Goal: Information Seeking & Learning: Learn about a topic

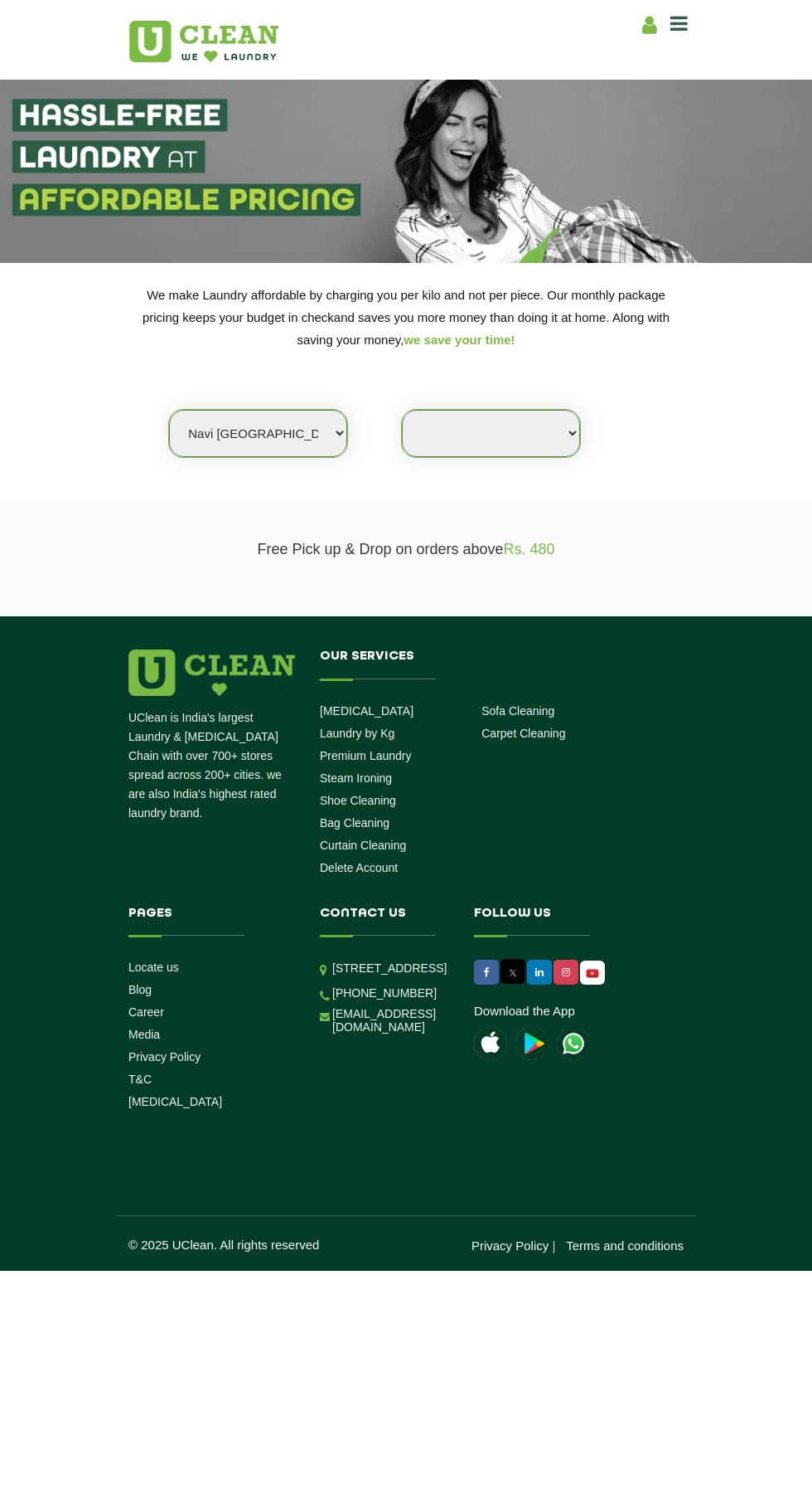
select select "50"
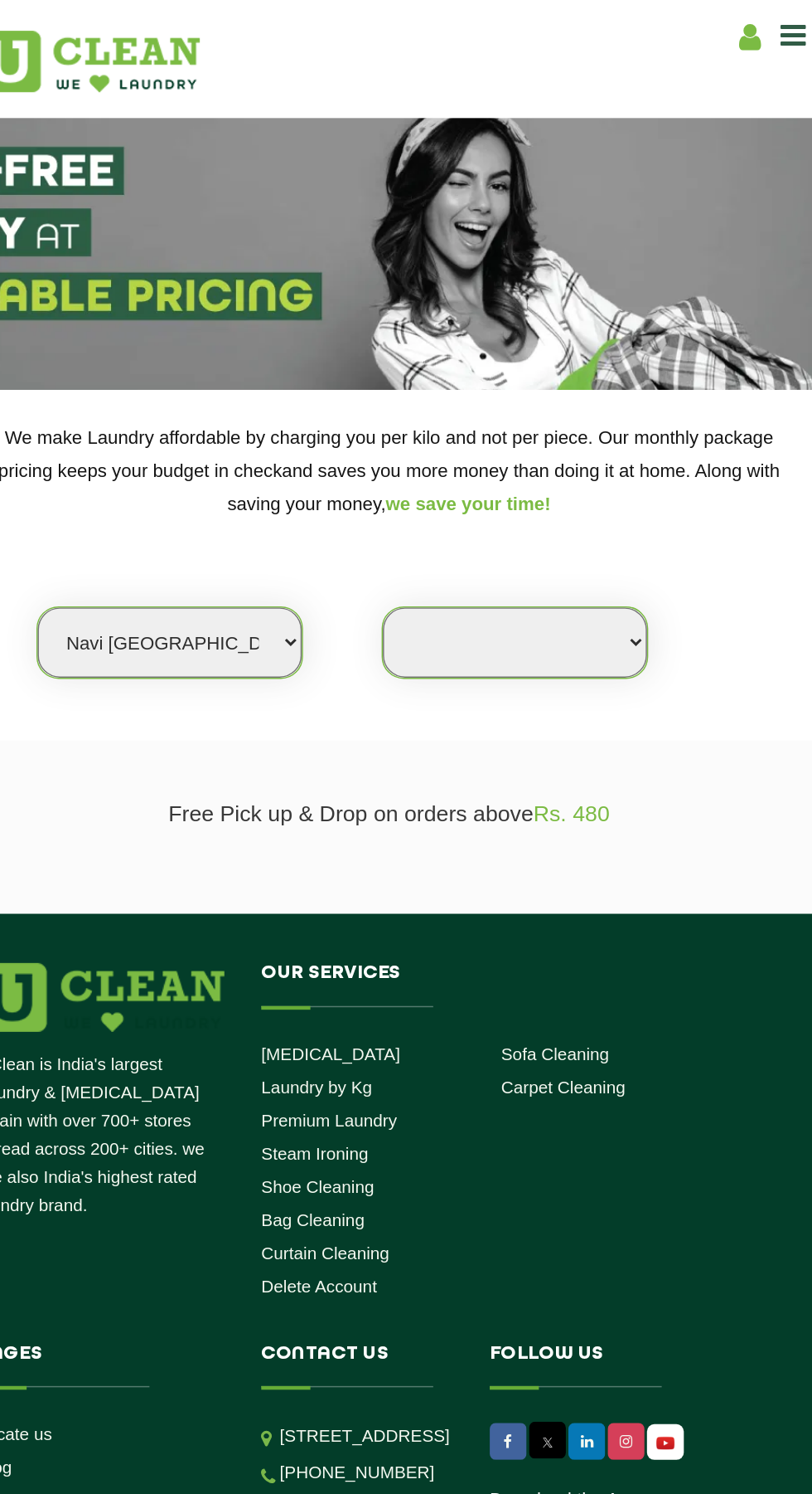
click at [560, 423] on select "Select Store" at bounding box center [491, 433] width 179 height 47
select select "0"
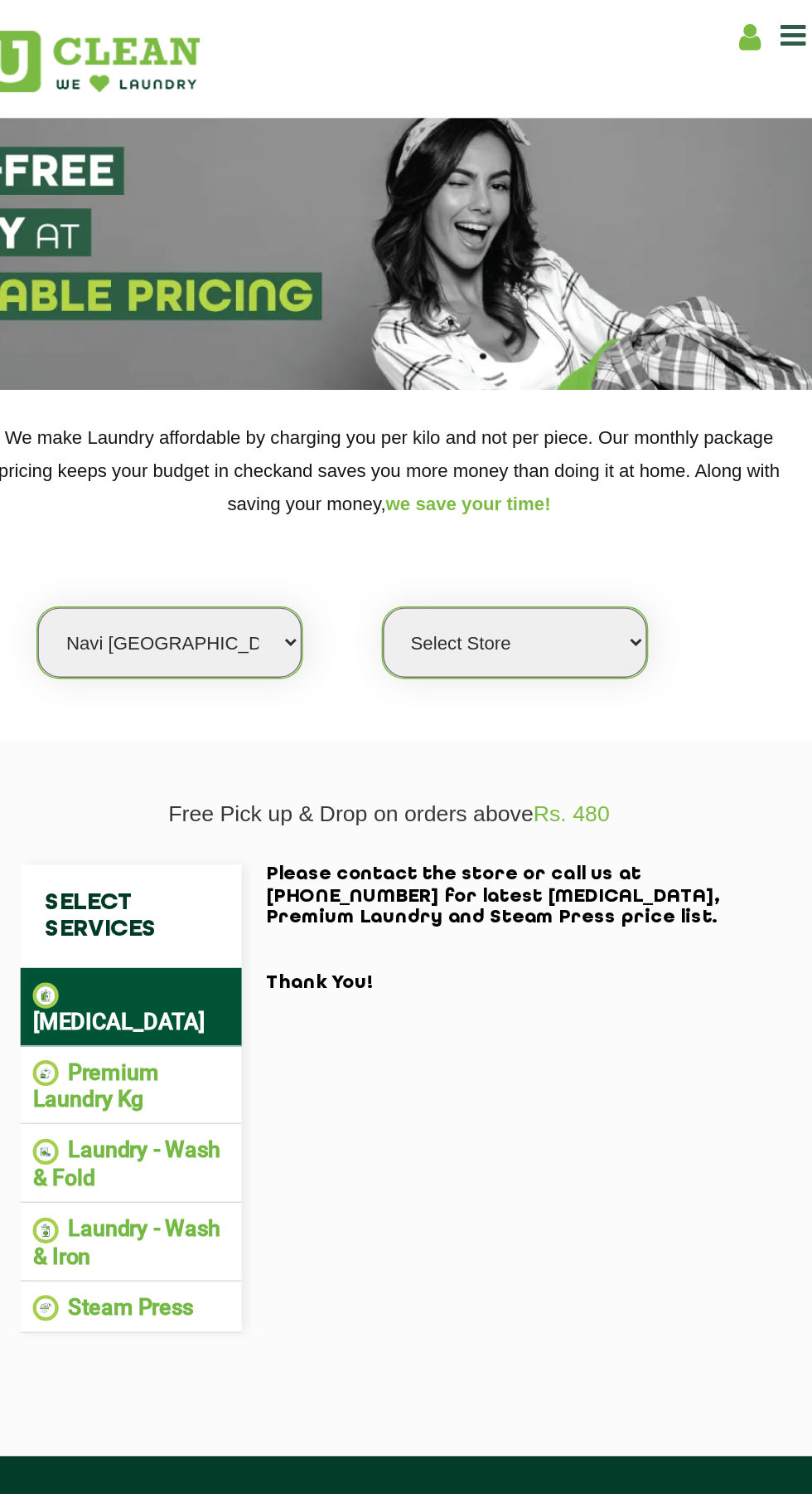
click at [545, 439] on select "Select Store" at bounding box center [491, 433] width 179 height 47
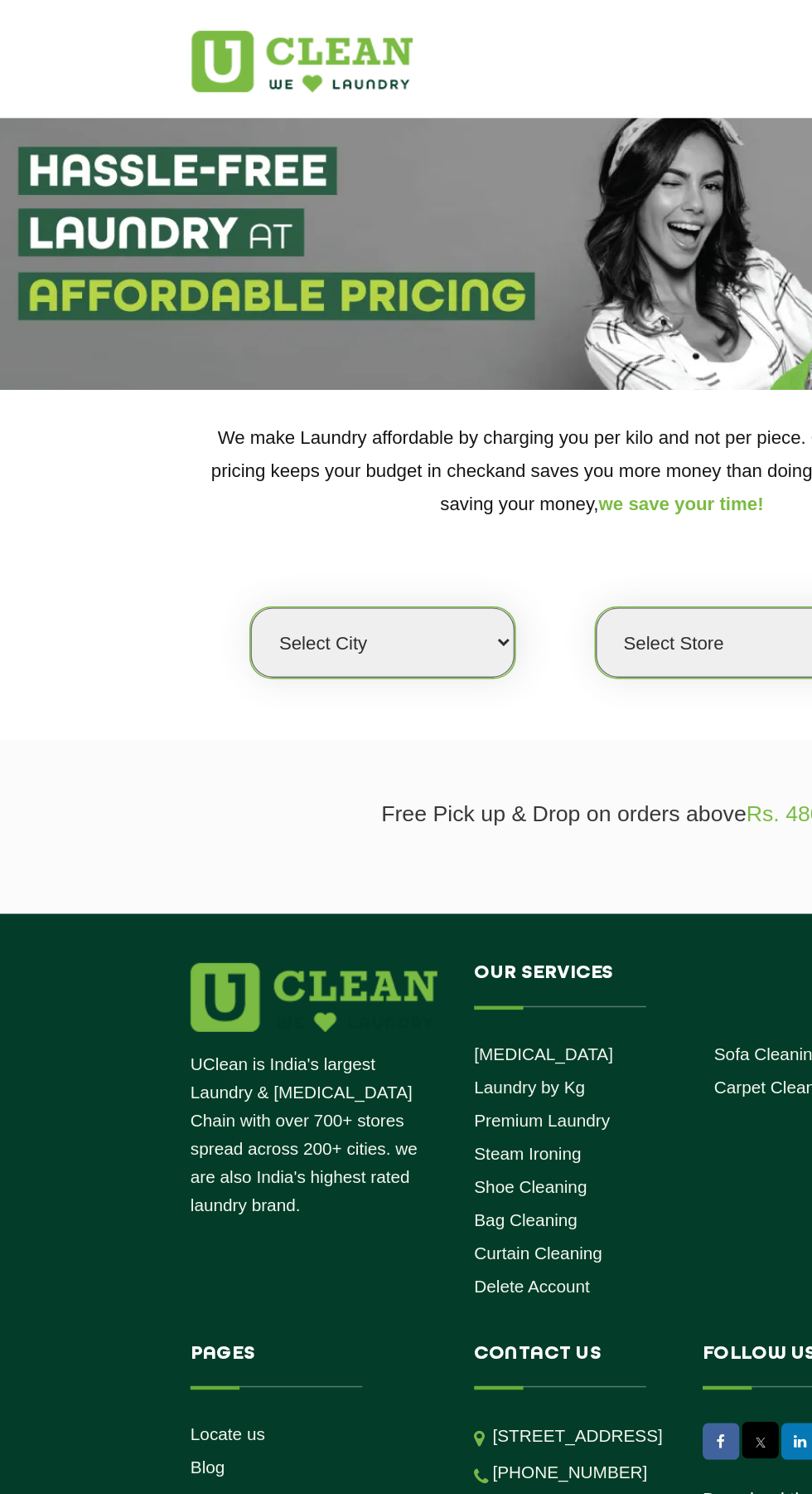
click at [297, 429] on select "Select city [GEOGRAPHIC_DATA] [GEOGRAPHIC_DATA] [GEOGRAPHIC_DATA] [GEOGRAPHIC_D…" at bounding box center [258, 433] width 179 height 47
select select "50"
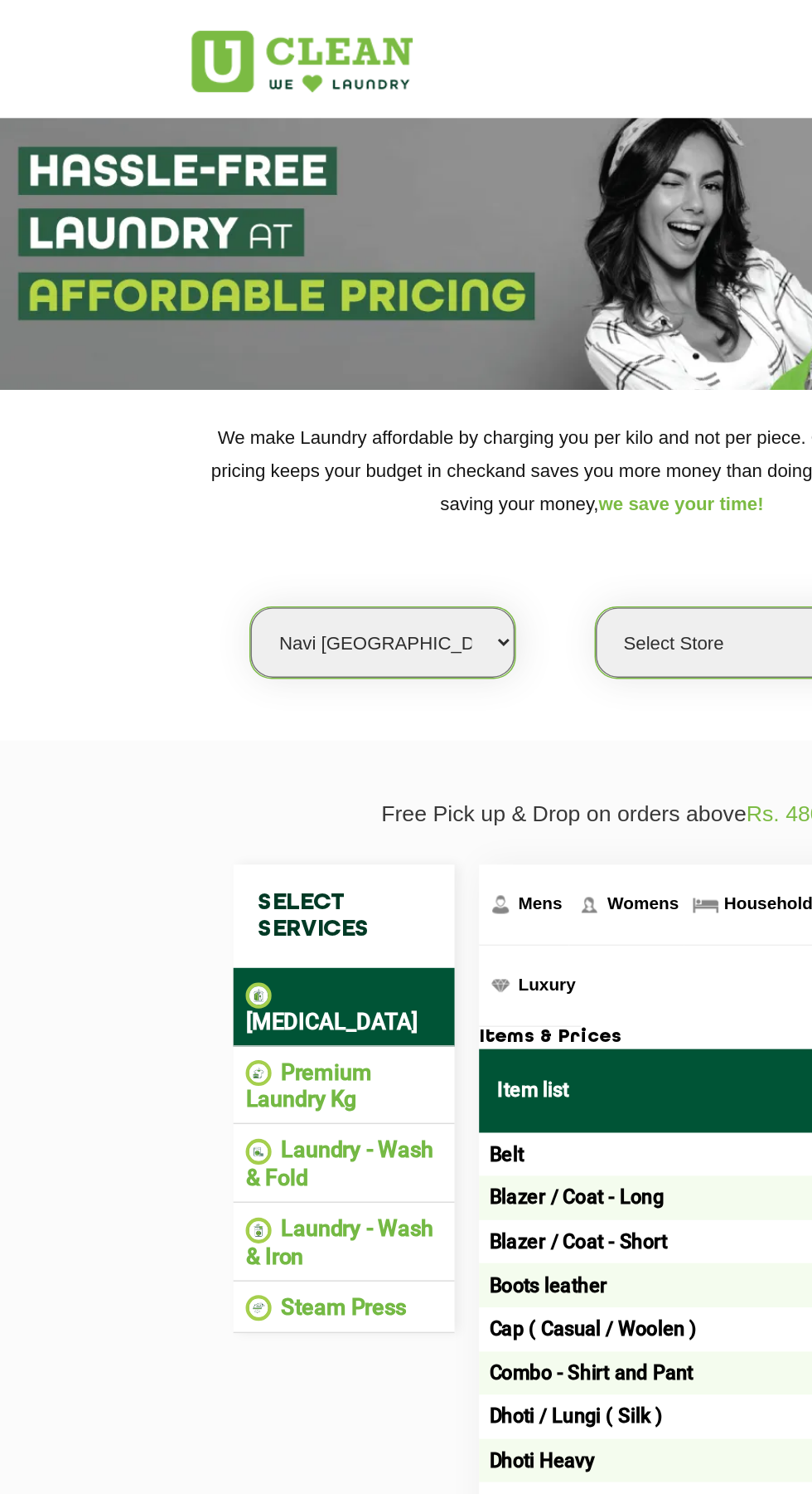
click at [470, 442] on select "Select Store [GEOGRAPHIC_DATA] Sector 8 UClean Sector 44 Seawoods [GEOGRAPHIC_D…" at bounding box center [491, 433] width 179 height 47
select select "460"
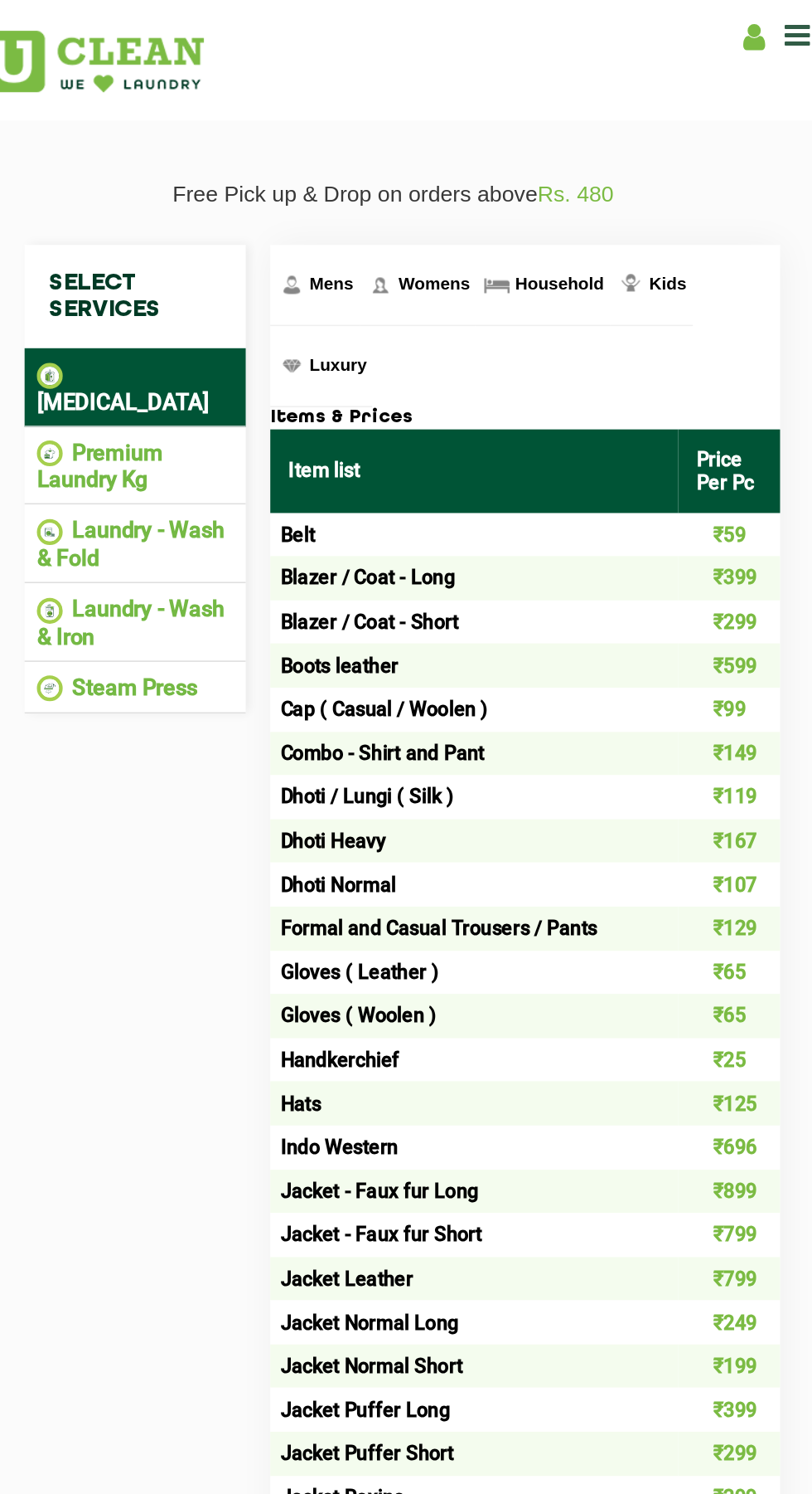
click at [379, 197] on span "Household" at bounding box center [364, 191] width 30 height 13
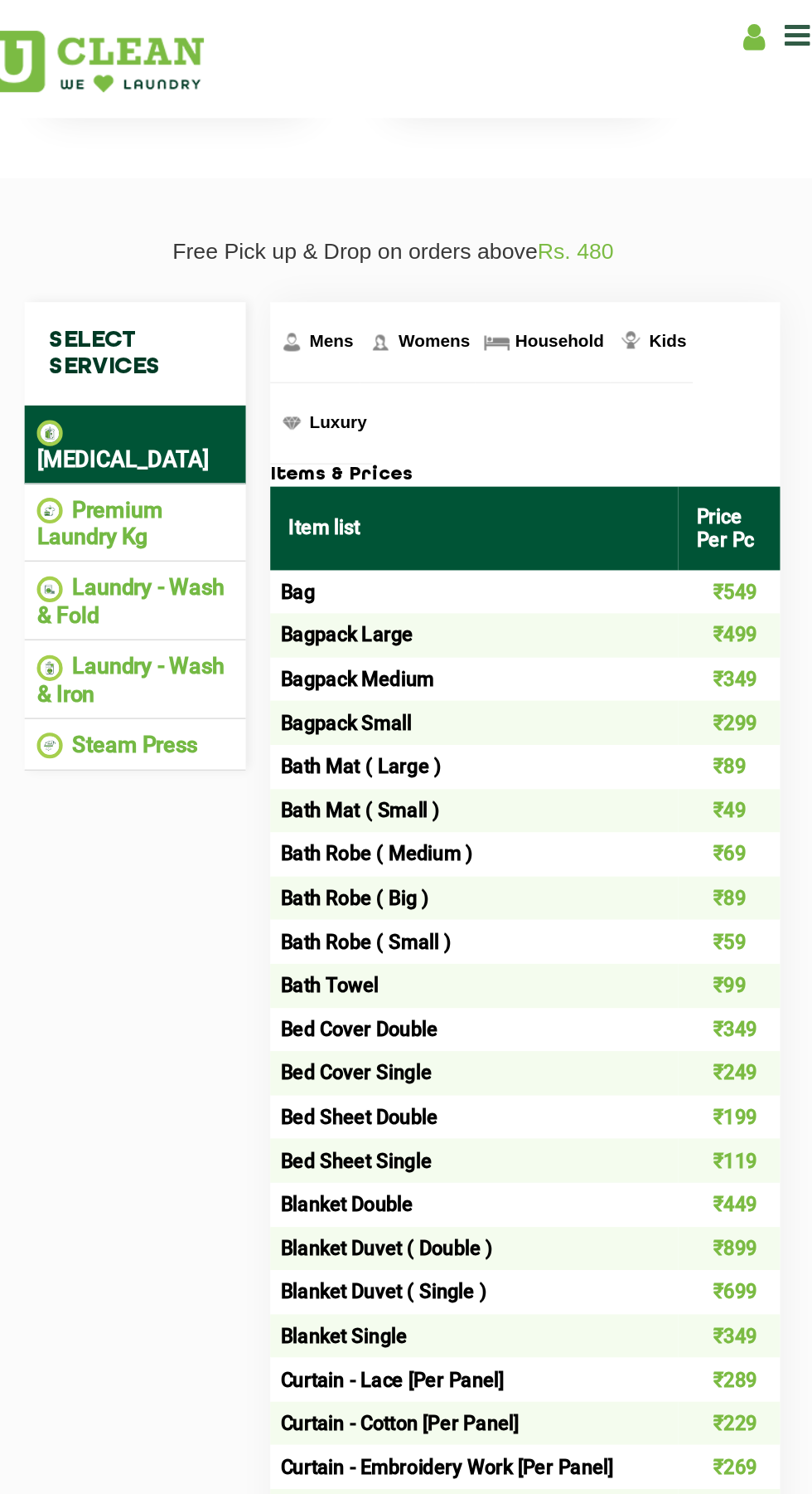
click at [201, 387] on li "Laundry - Wash & Fold" at bounding box center [232, 405] width 133 height 36
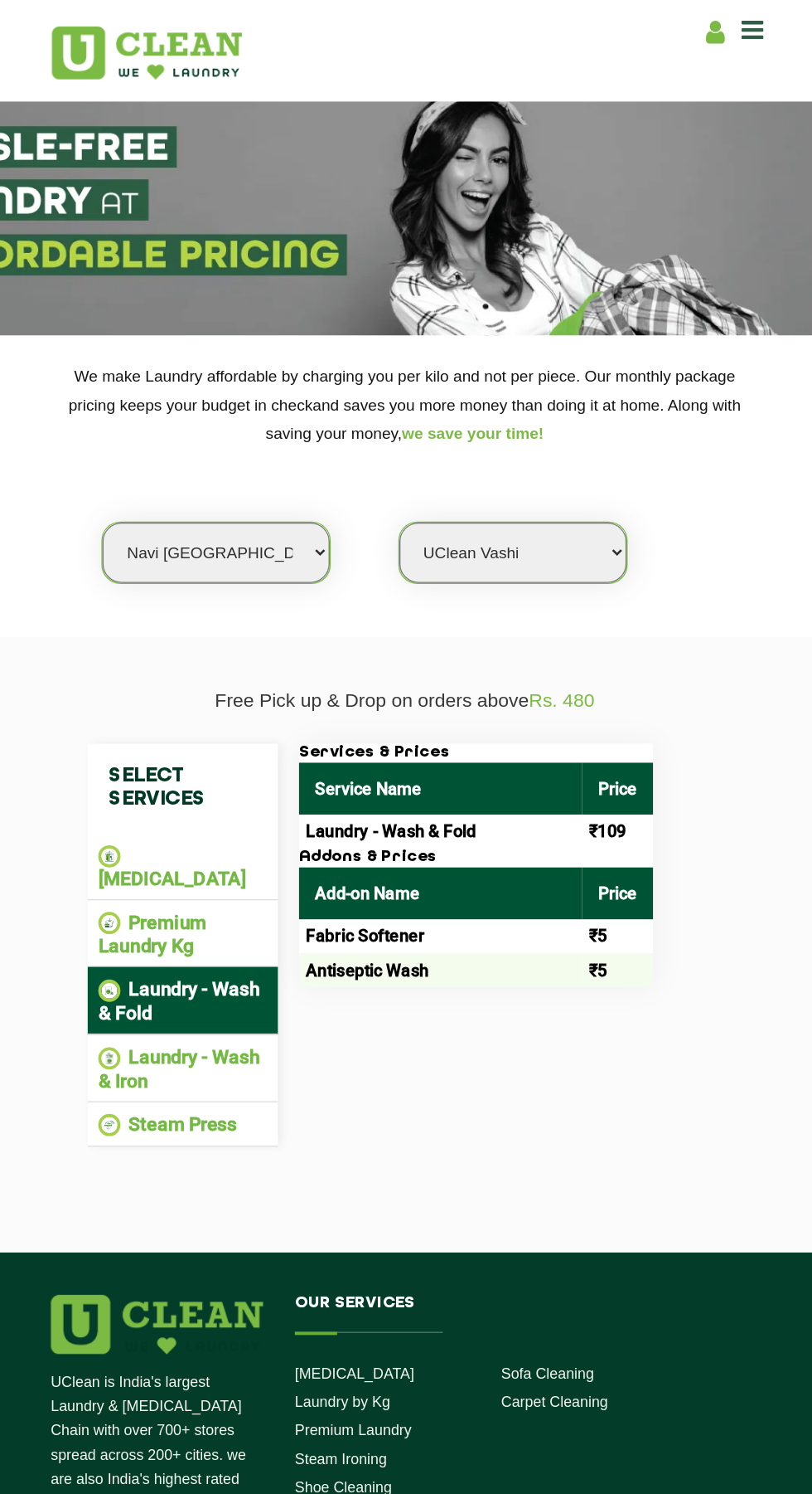
click at [682, 24] on icon at bounding box center [679, 23] width 17 height 20
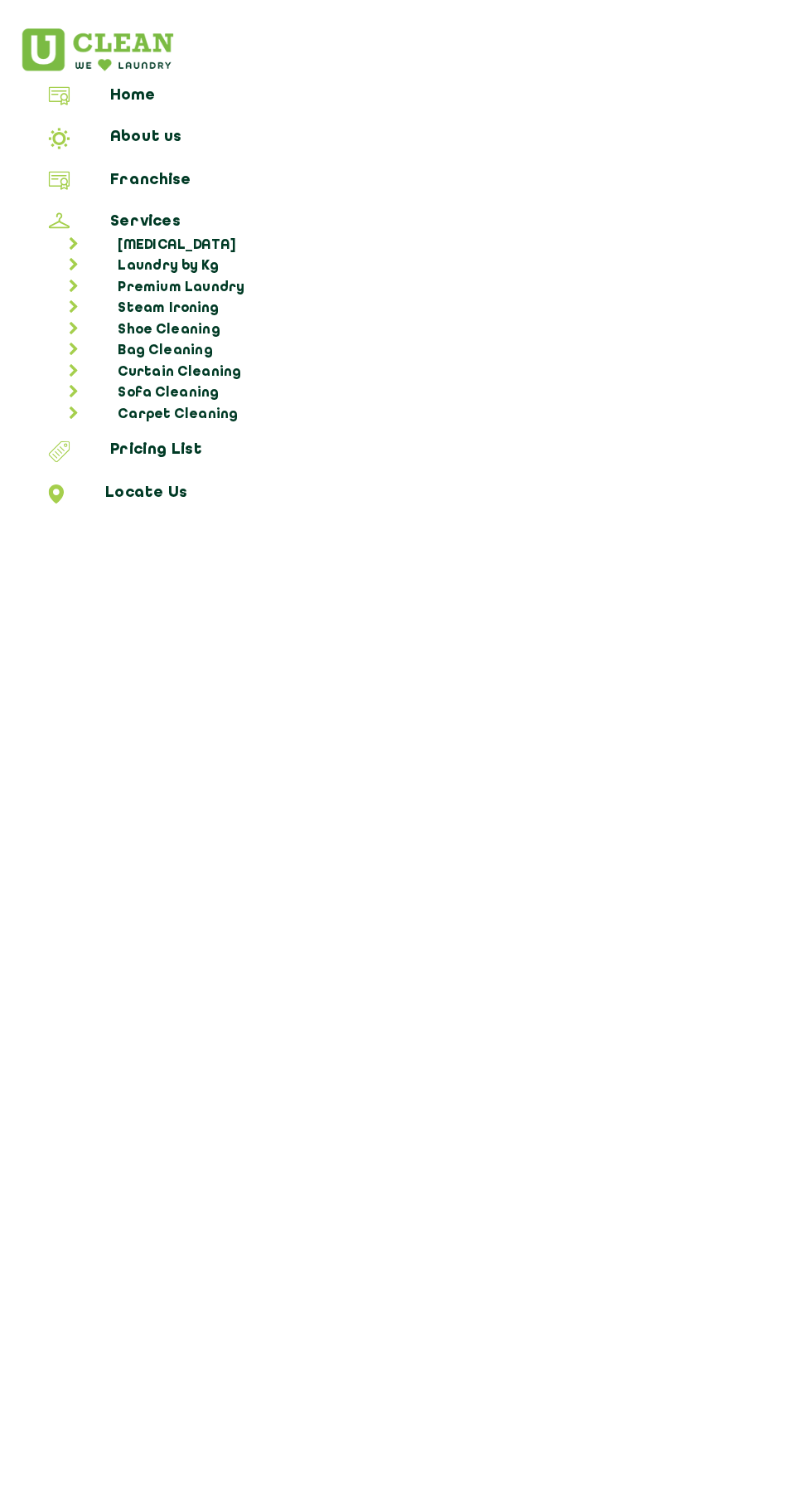
click at [133, 113] on link "About us" at bounding box center [406, 111] width 801 height 22
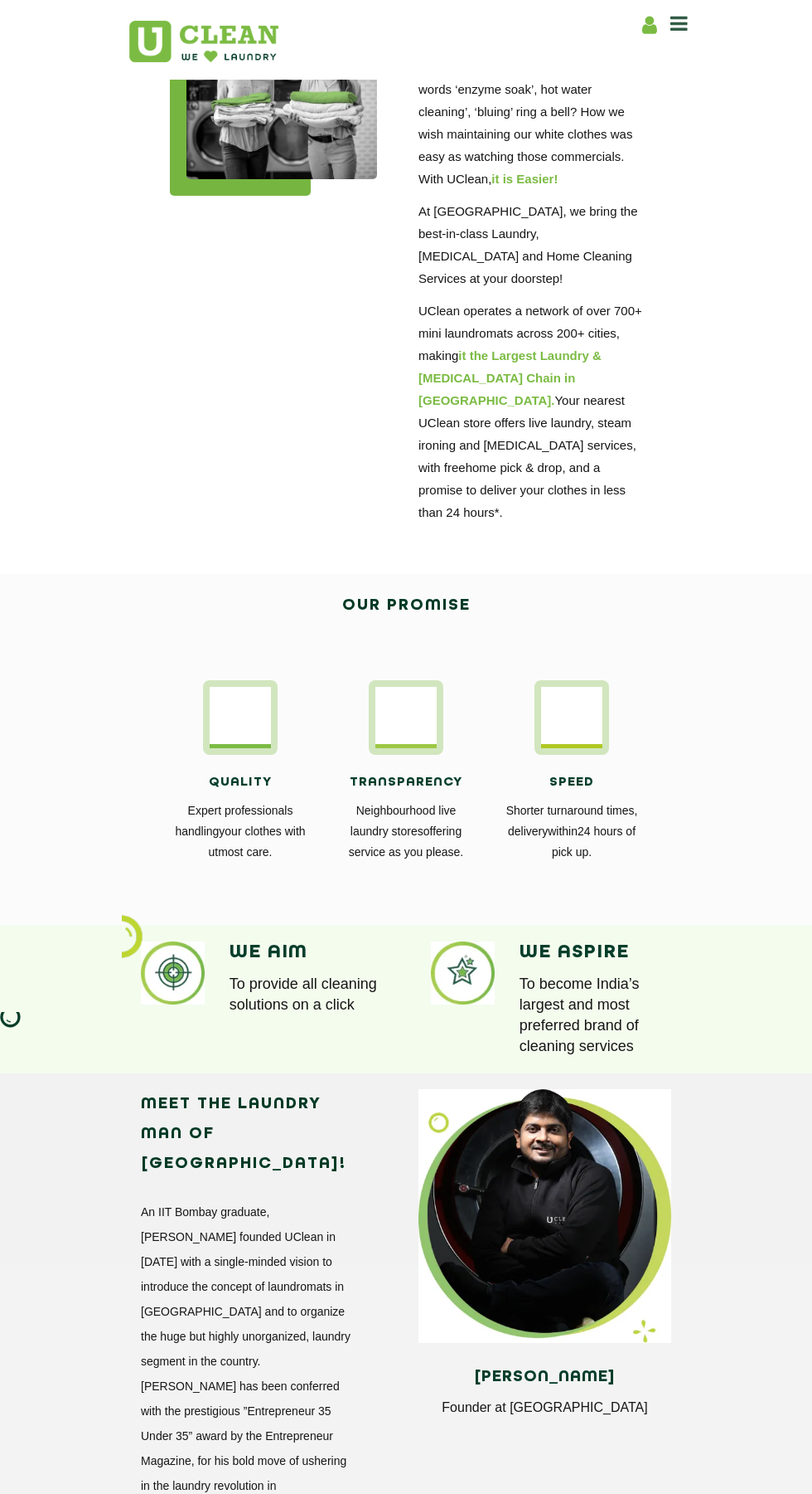
scroll to position [260, 0]
